Goal: Check status

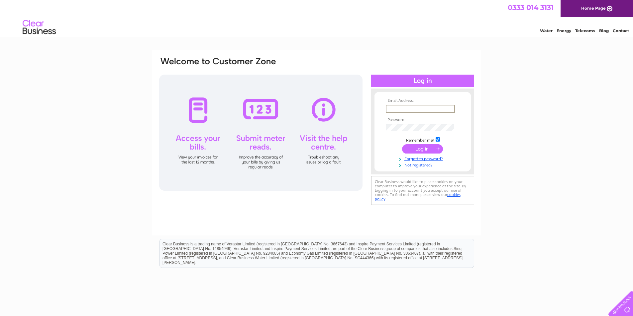
click at [391, 106] on input "text" at bounding box center [420, 109] width 69 height 8
type input "[EMAIL_ADDRESS][DOMAIN_NAME]"
click at [402, 144] on input "submit" at bounding box center [422, 148] width 41 height 9
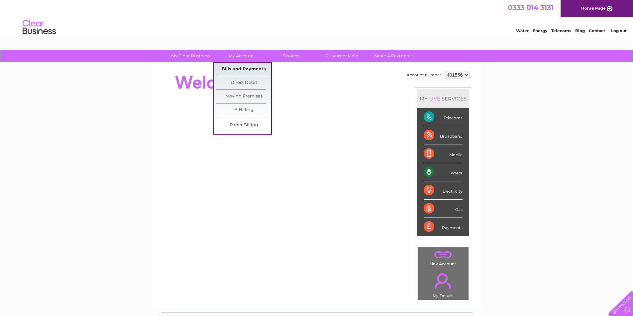
click at [243, 68] on link "Bills and Payments" at bounding box center [243, 69] width 55 height 13
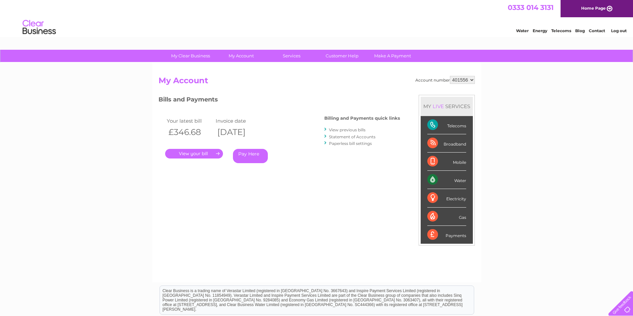
click at [212, 152] on link "." at bounding box center [194, 154] width 58 height 10
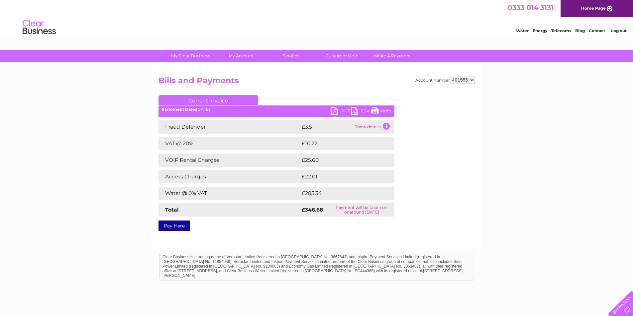
click at [334, 112] on link "PDF" at bounding box center [341, 112] width 20 height 10
